Goal: Transaction & Acquisition: Download file/media

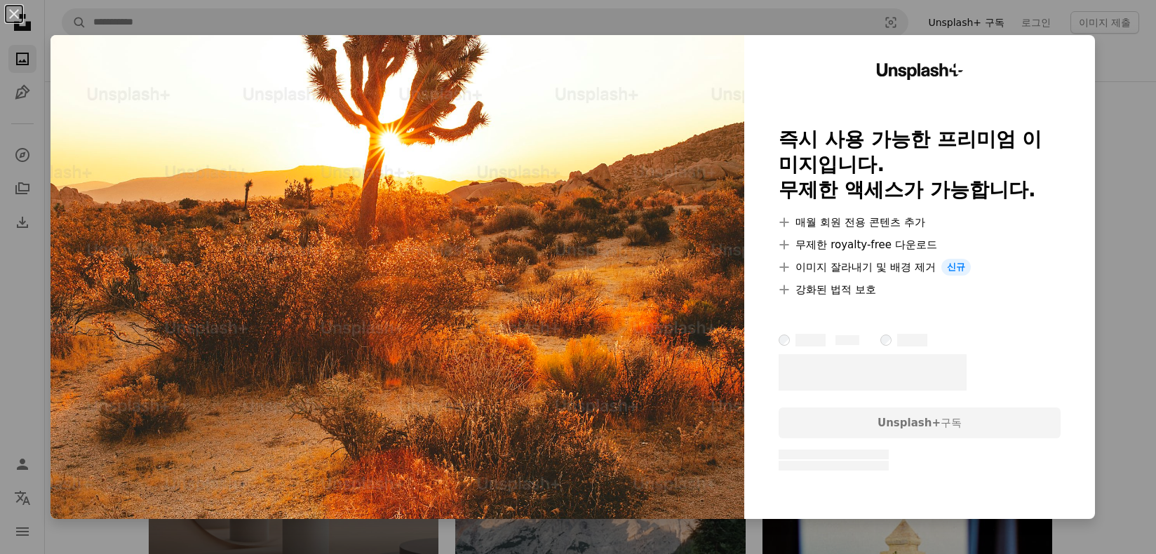
scroll to position [2175, 0]
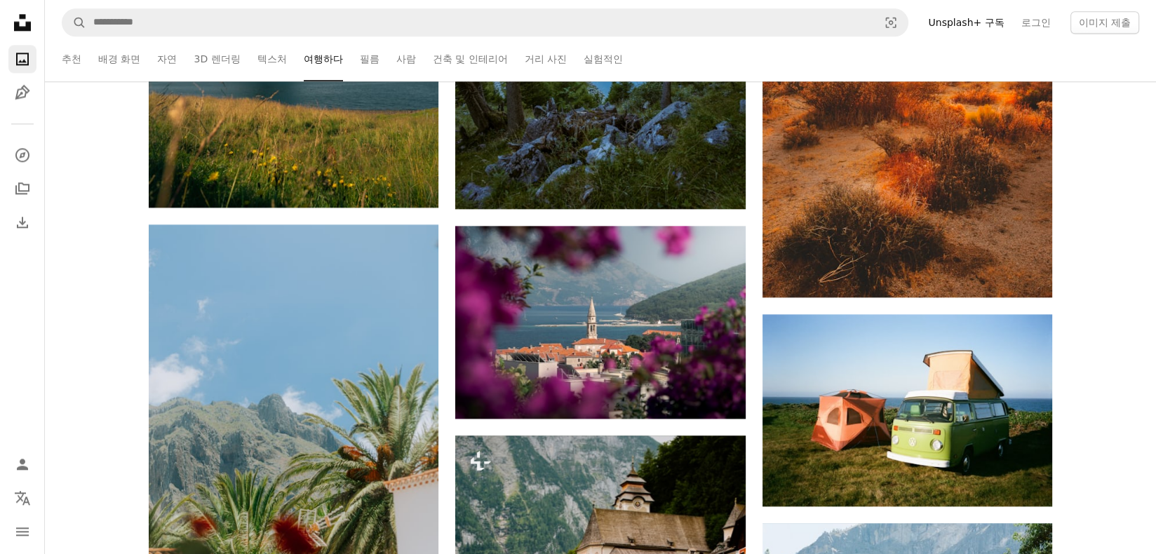
scroll to position [2315, 0]
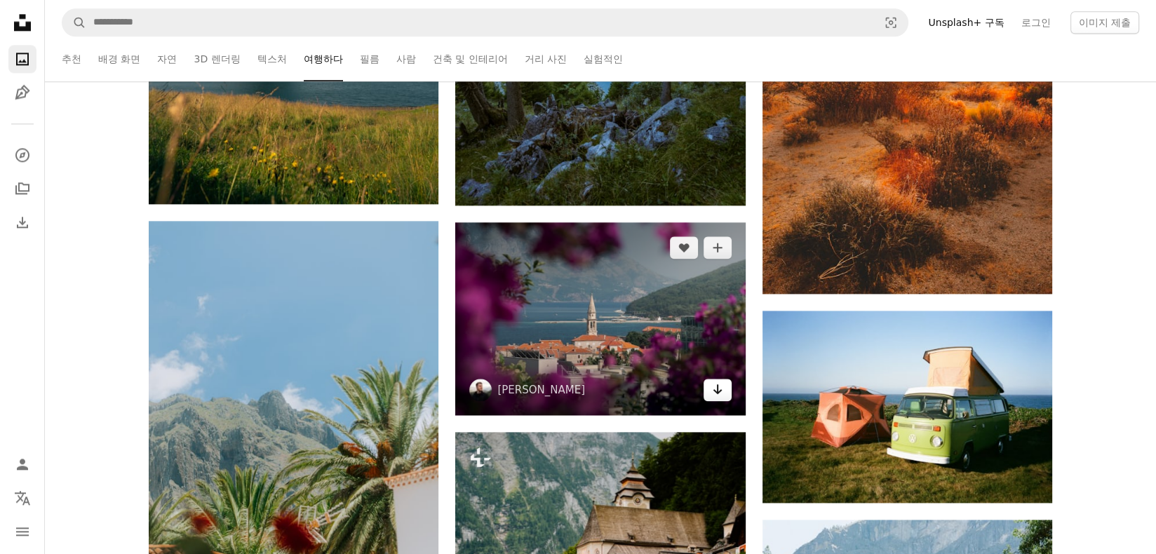
click at [711, 395] on link "Arrow pointing down" at bounding box center [718, 390] width 28 height 22
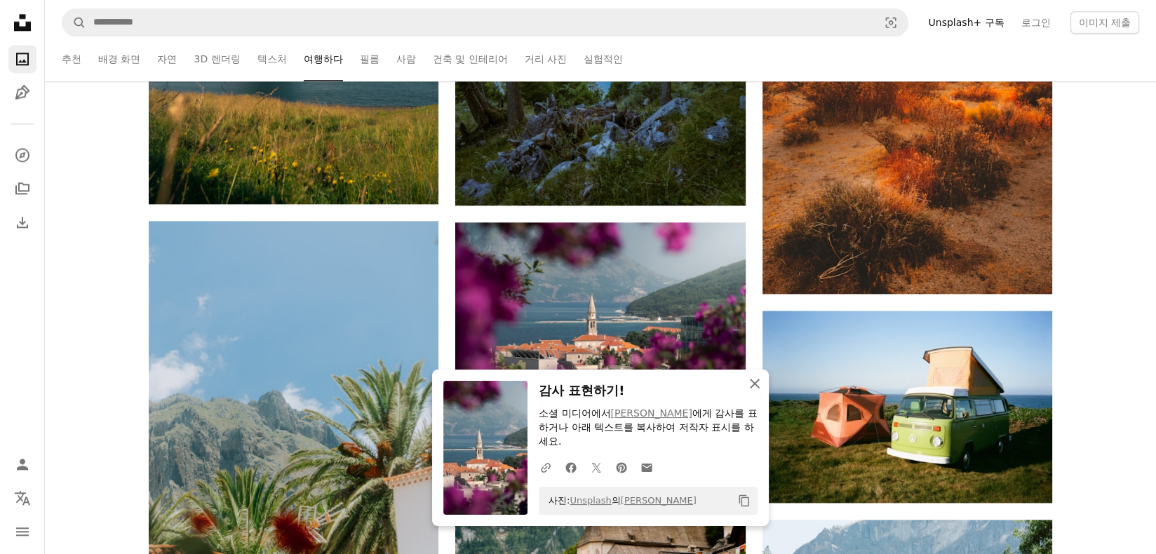
click at [752, 392] on icon "An X shape" at bounding box center [754, 383] width 17 height 17
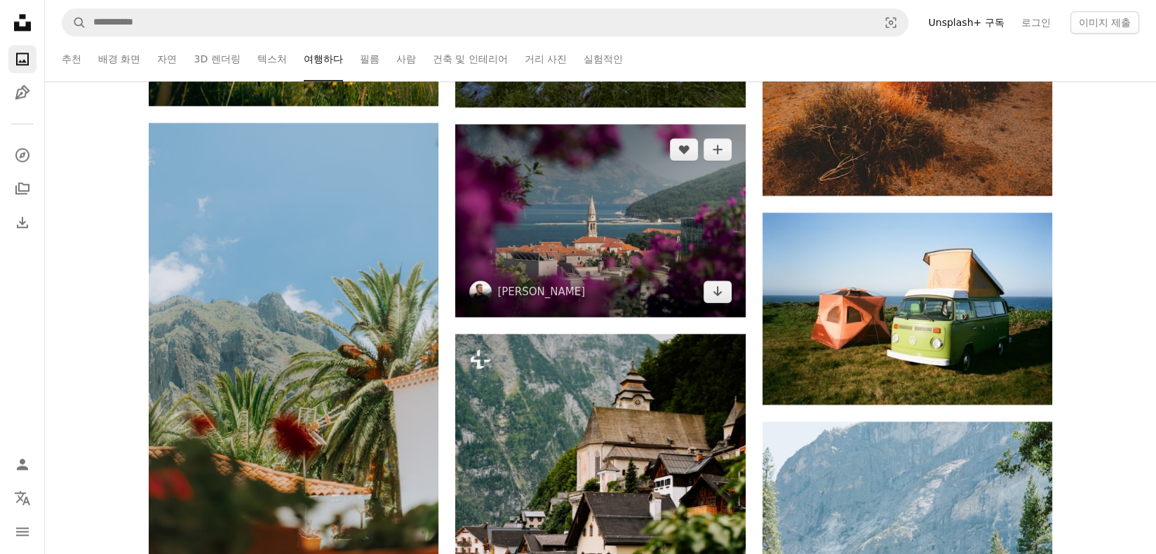
scroll to position [2455, 0]
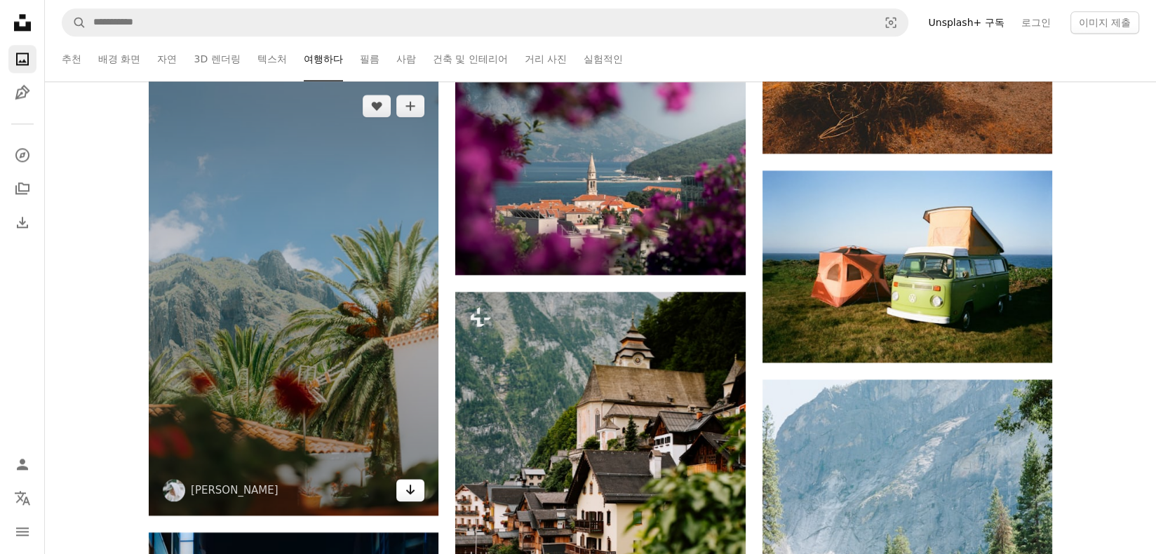
click at [411, 488] on icon "Arrow pointing down" at bounding box center [410, 489] width 11 height 17
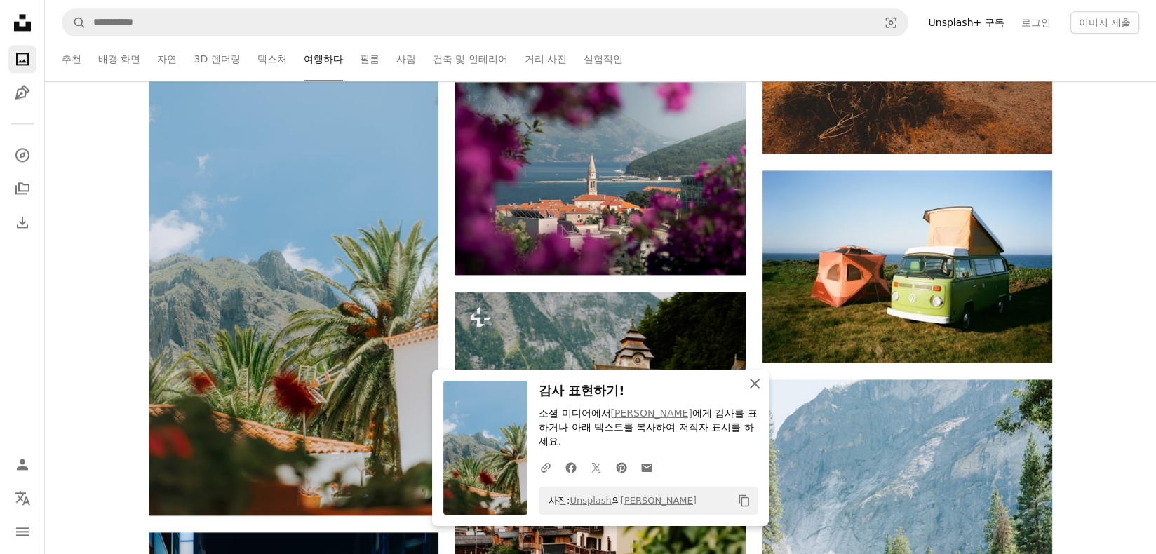
click at [750, 386] on icon "An X shape" at bounding box center [754, 383] width 17 height 17
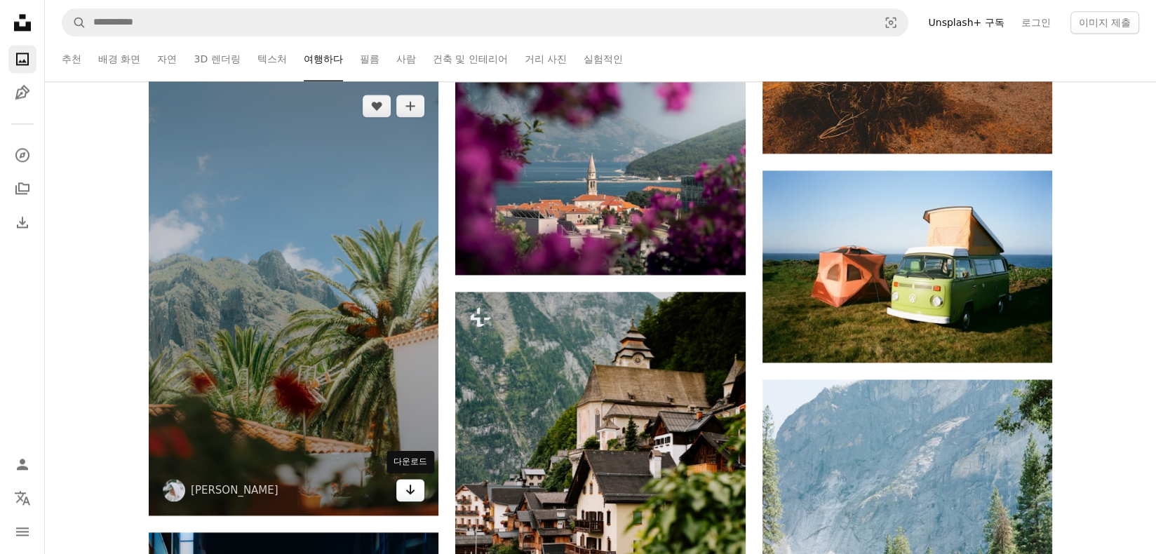
click at [412, 487] on icon "Arrow pointing down" at bounding box center [410, 489] width 11 height 17
